Goal: Information Seeking & Learning: Learn about a topic

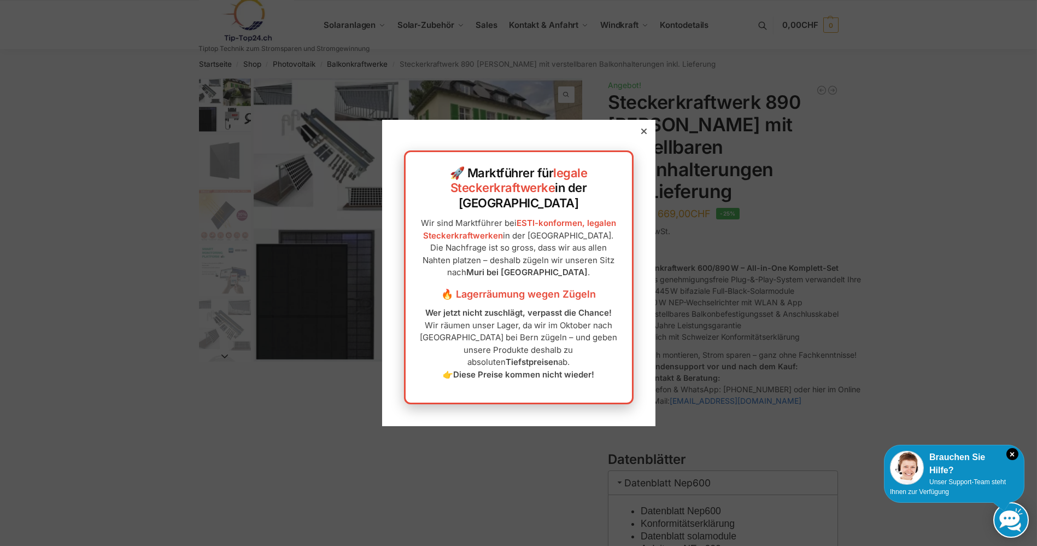
click at [639, 136] on div at bounding box center [644, 131] width 10 height 10
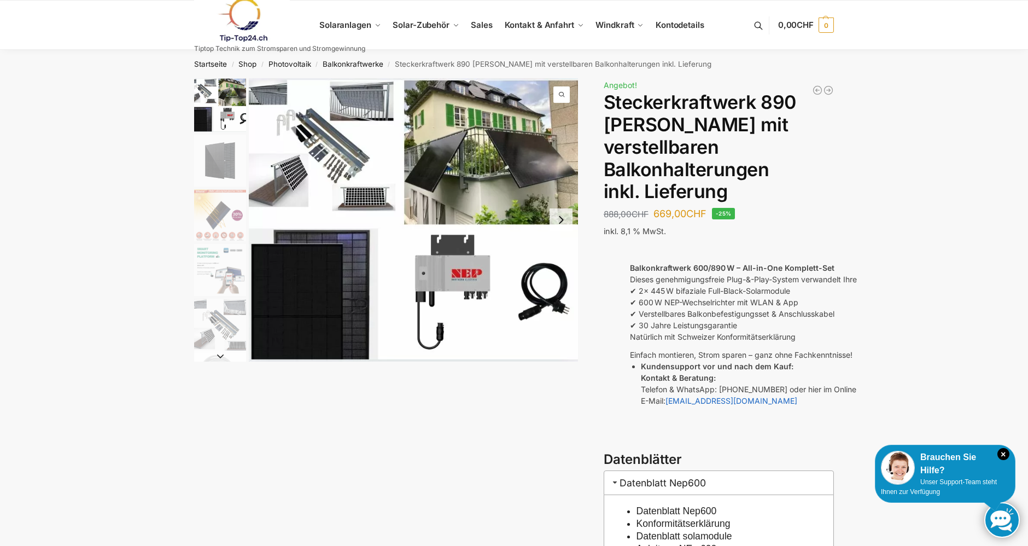
click at [311, 137] on img "1 / 10" at bounding box center [413, 219] width 329 height 283
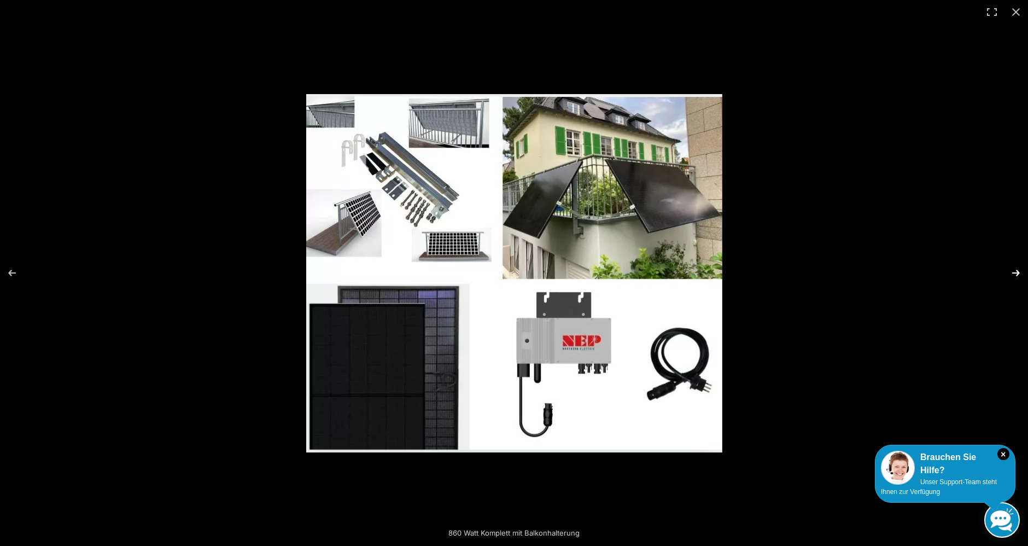
click at [1016, 274] on button "Next (arrow right)" at bounding box center [1008, 272] width 38 height 55
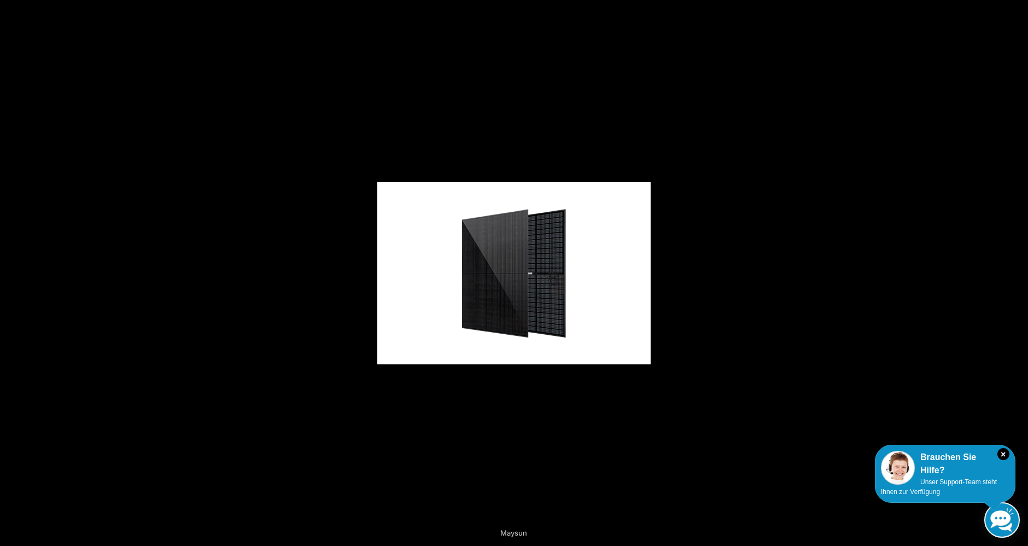
click at [1016, 274] on button "Next (arrow right)" at bounding box center [1008, 272] width 38 height 55
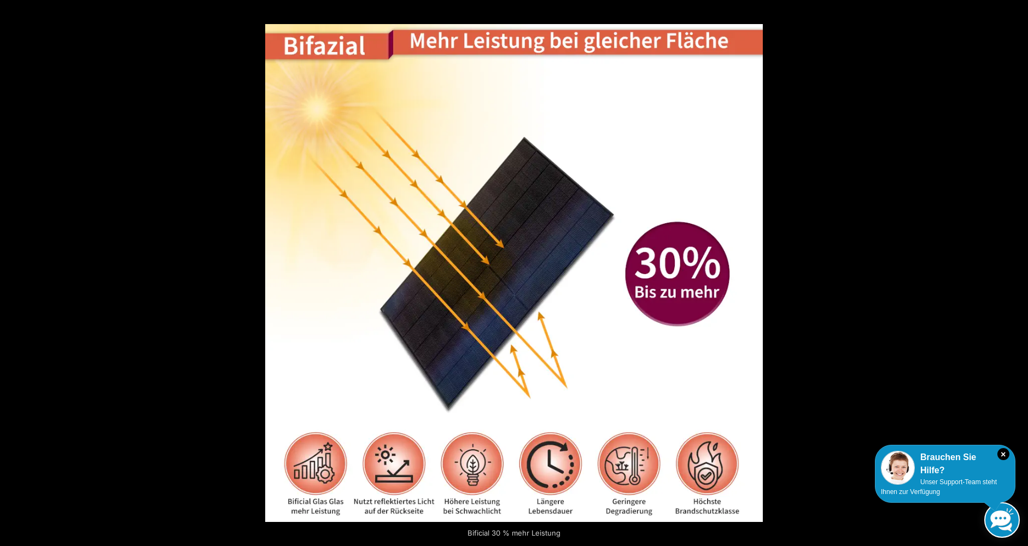
click at [1016, 274] on button "Next (arrow right)" at bounding box center [1008, 272] width 38 height 55
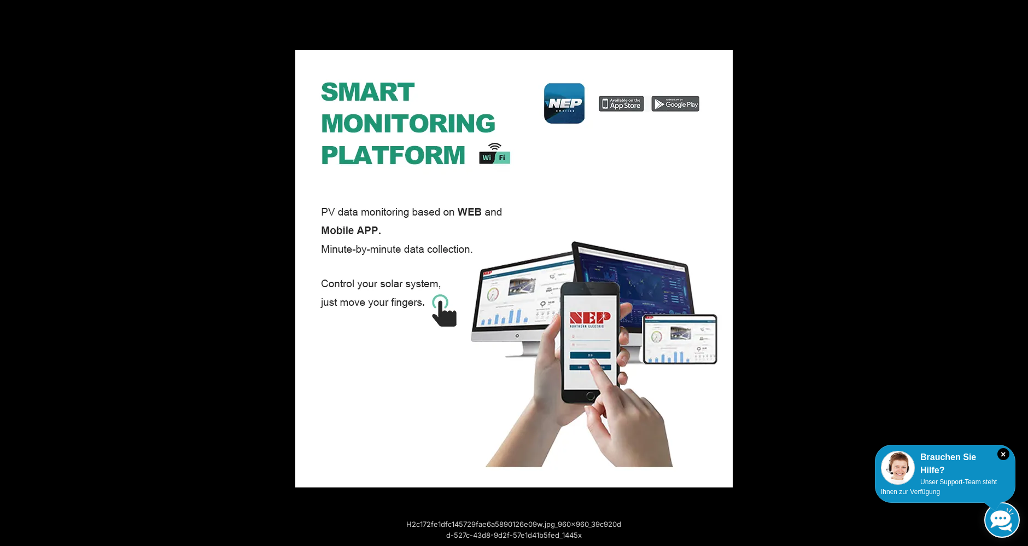
click at [1016, 274] on button "Next (arrow right)" at bounding box center [1008, 272] width 38 height 55
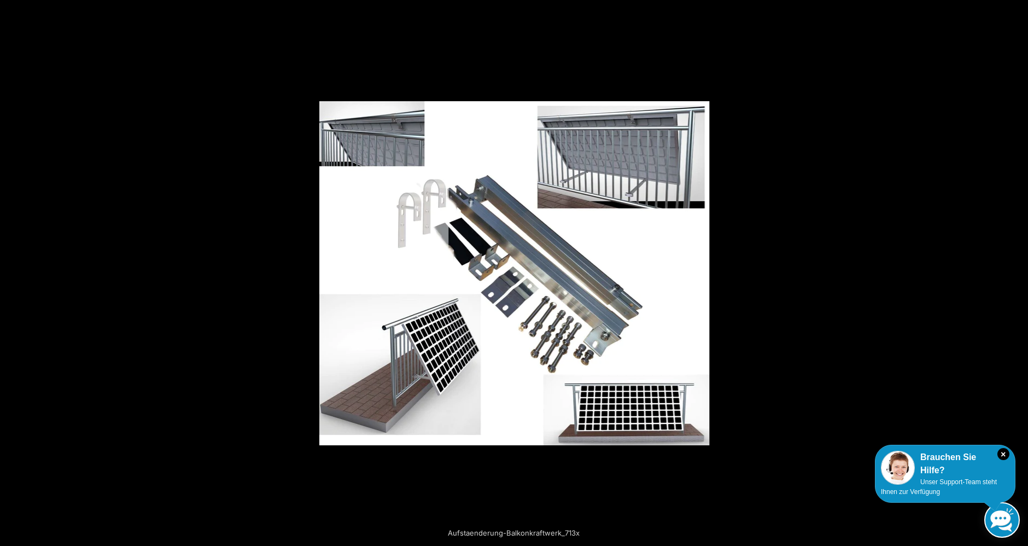
click at [1016, 274] on button "Next (arrow right)" at bounding box center [1008, 272] width 38 height 55
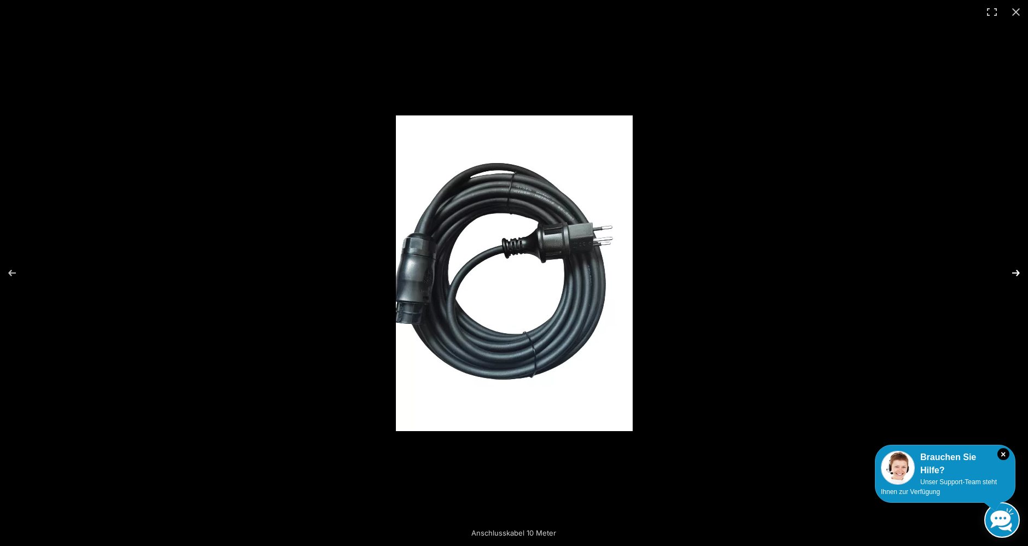
click at [1016, 274] on button "Next (arrow right)" at bounding box center [1008, 272] width 38 height 55
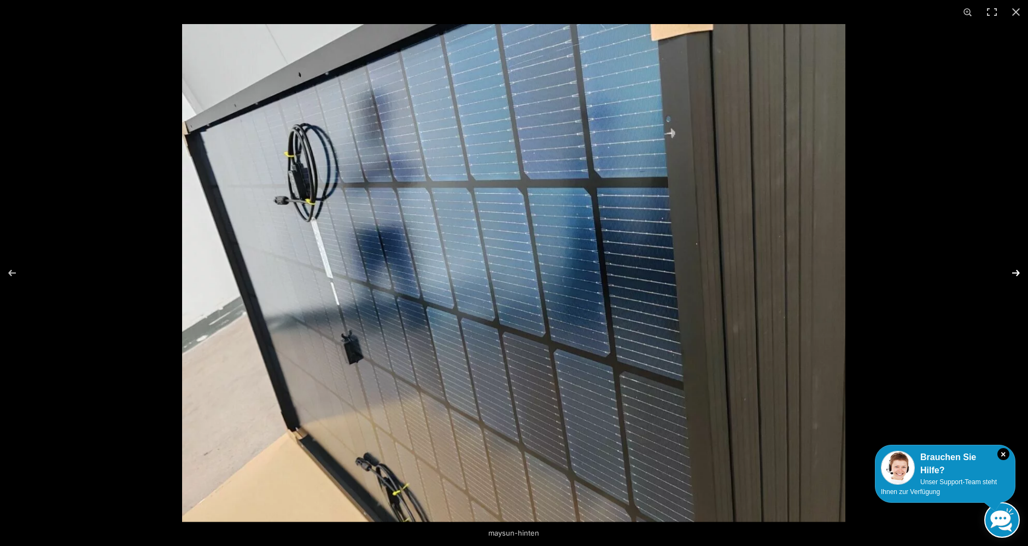
click at [1016, 274] on button "Next (arrow right)" at bounding box center [1008, 272] width 38 height 55
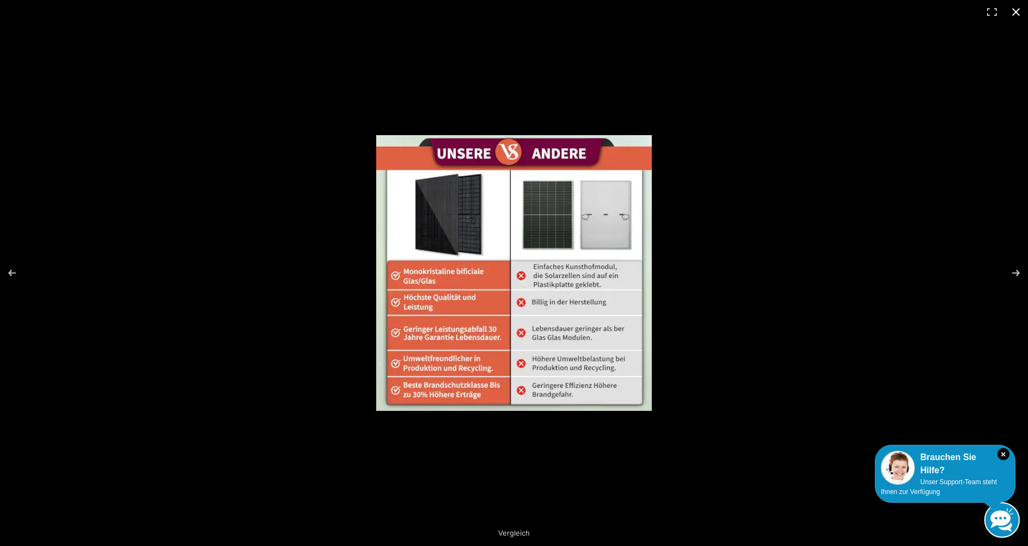
click at [1015, 13] on button "Close (Esc)" at bounding box center [1016, 12] width 24 height 24
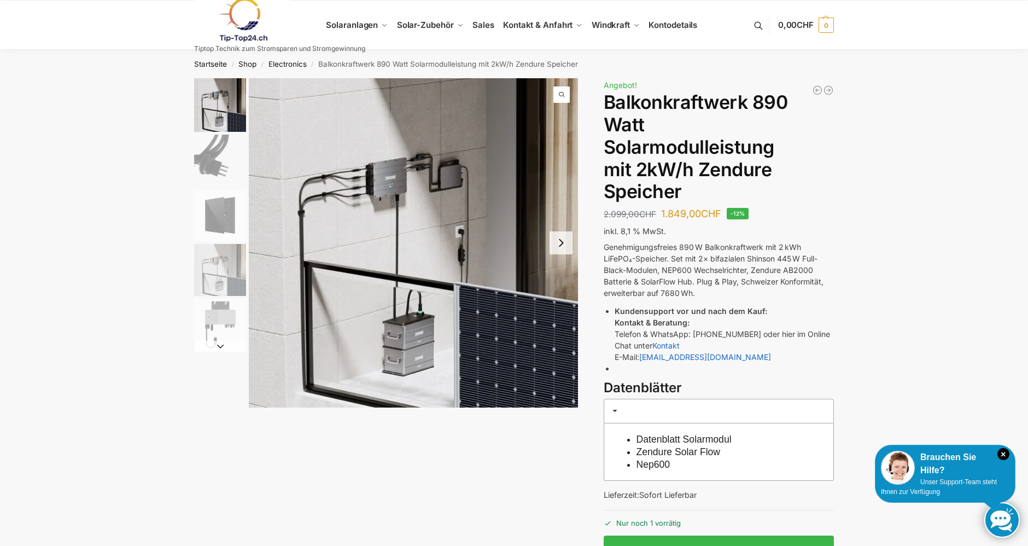
click at [559, 241] on button "Next slide" at bounding box center [560, 242] width 23 height 23
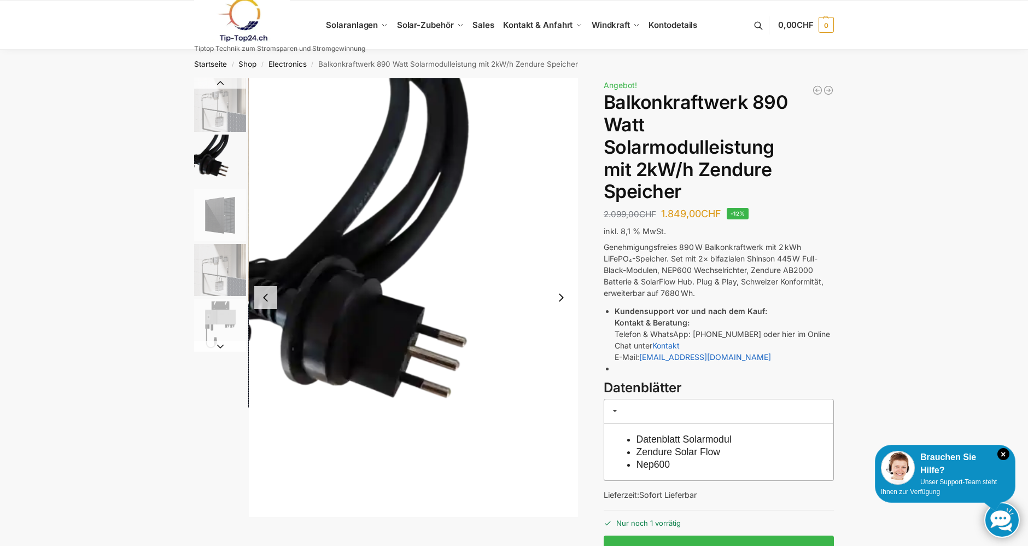
click at [562, 300] on button "Next slide" at bounding box center [560, 297] width 23 height 23
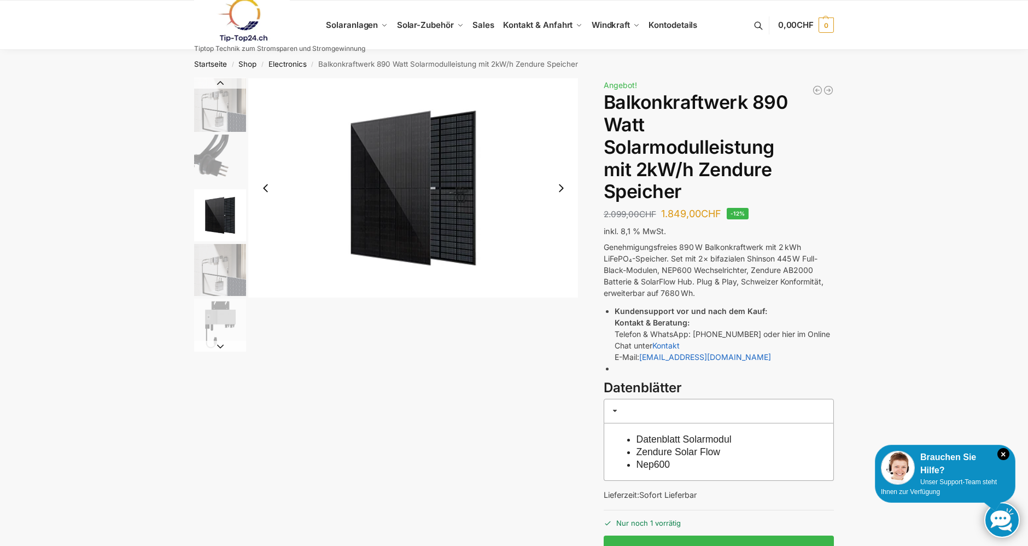
click at [562, 300] on div at bounding box center [386, 214] width 384 height 273
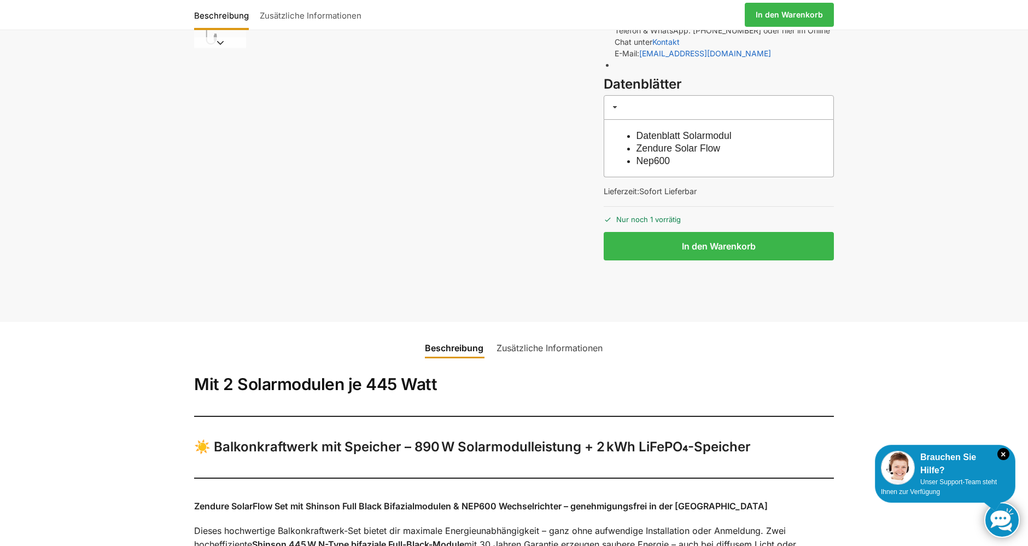
scroll to position [547, 0]
